Goal: Information Seeking & Learning: Learn about a topic

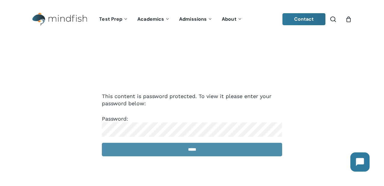
click at [211, 146] on input "*****" at bounding box center [192, 150] width 180 height 14
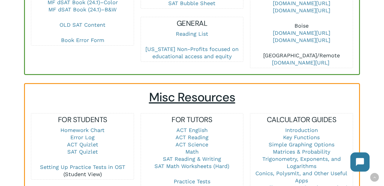
scroll to position [400, 0]
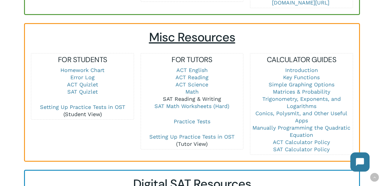
click at [208, 96] on link "SAT Reading & Writing" at bounding box center [192, 99] width 58 height 6
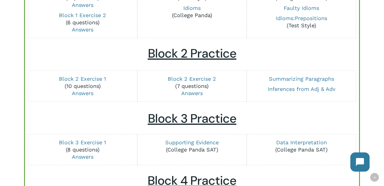
scroll to position [228, 0]
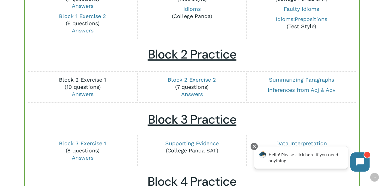
click at [98, 81] on link "Block 2 Exercise 1" at bounding box center [82, 80] width 47 height 6
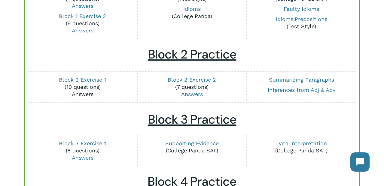
click at [80, 96] on link "Answers" at bounding box center [83, 94] width 22 height 6
